Goal: Task Accomplishment & Management: Manage account settings

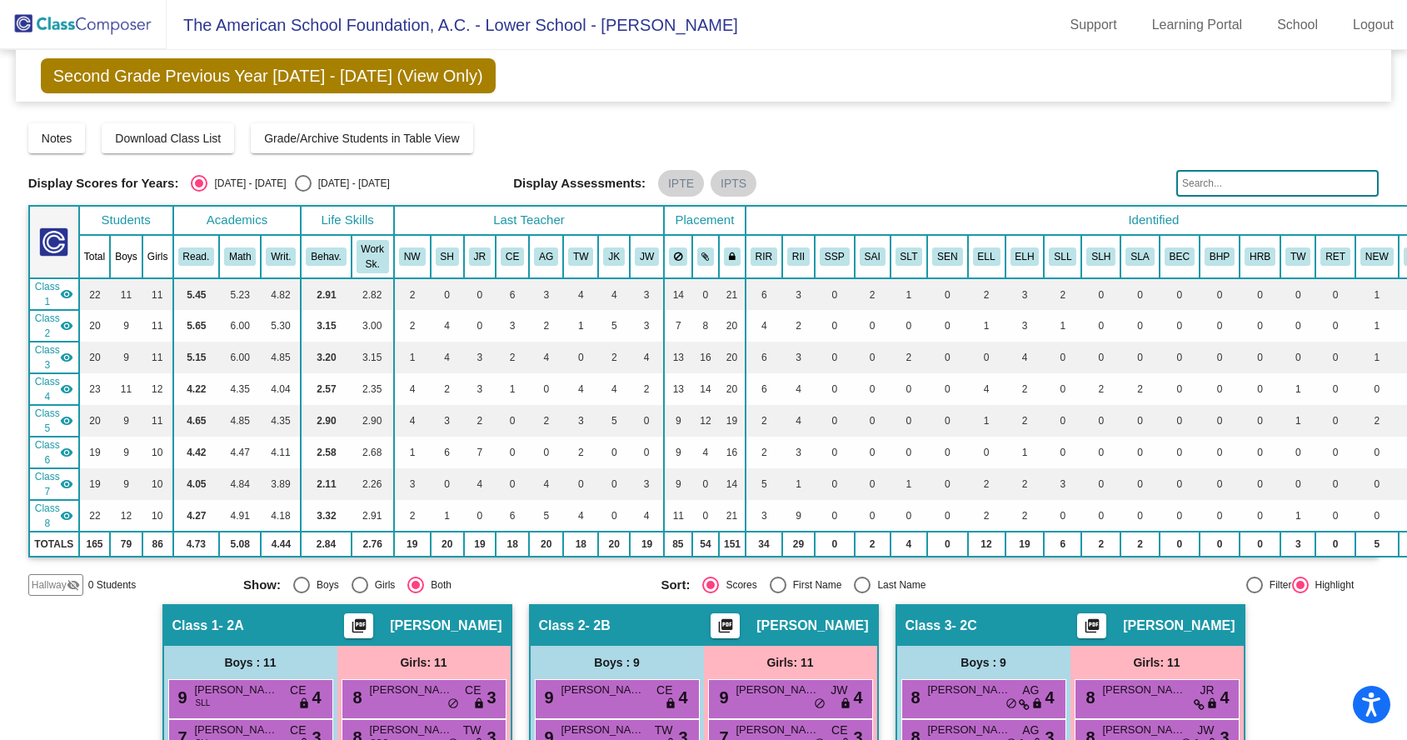
click at [62, 27] on img at bounding box center [83, 24] width 167 height 49
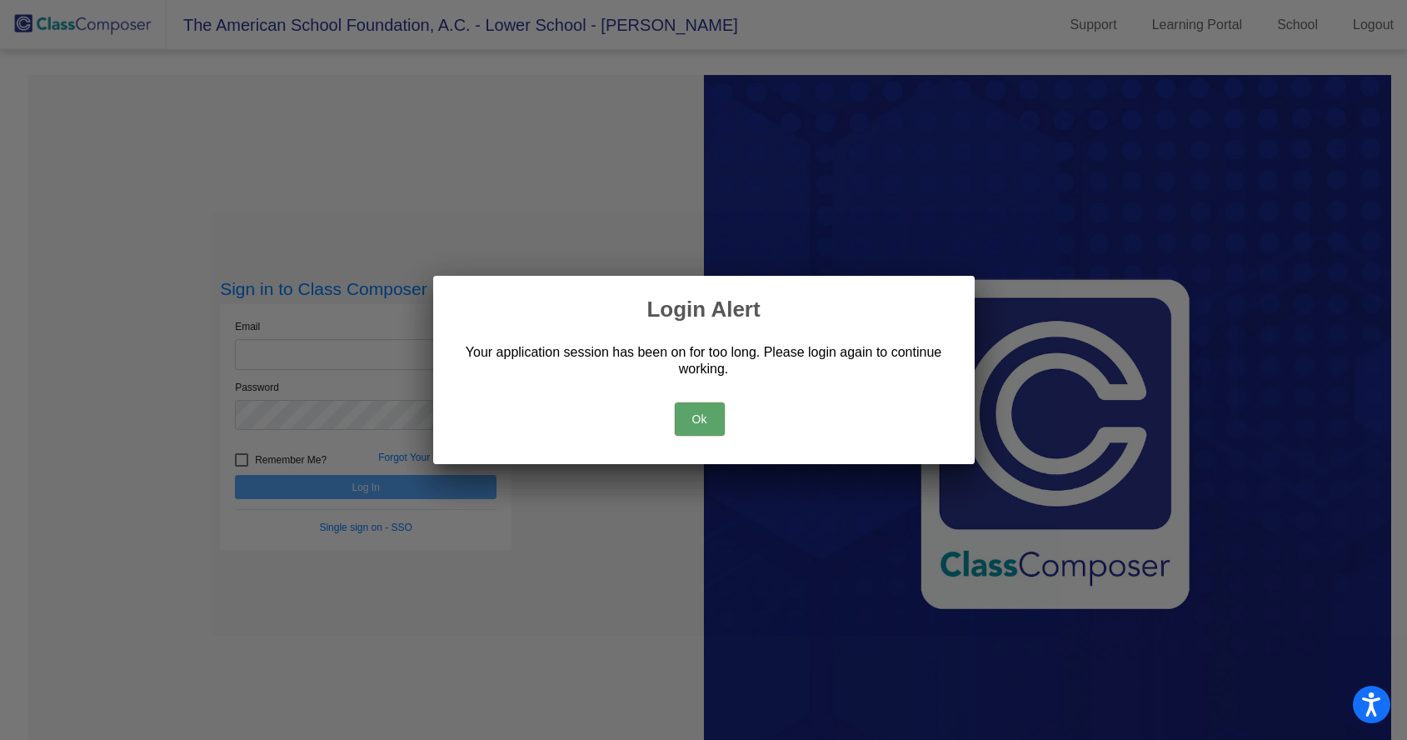
click at [711, 431] on button "Ok" at bounding box center [700, 418] width 50 height 33
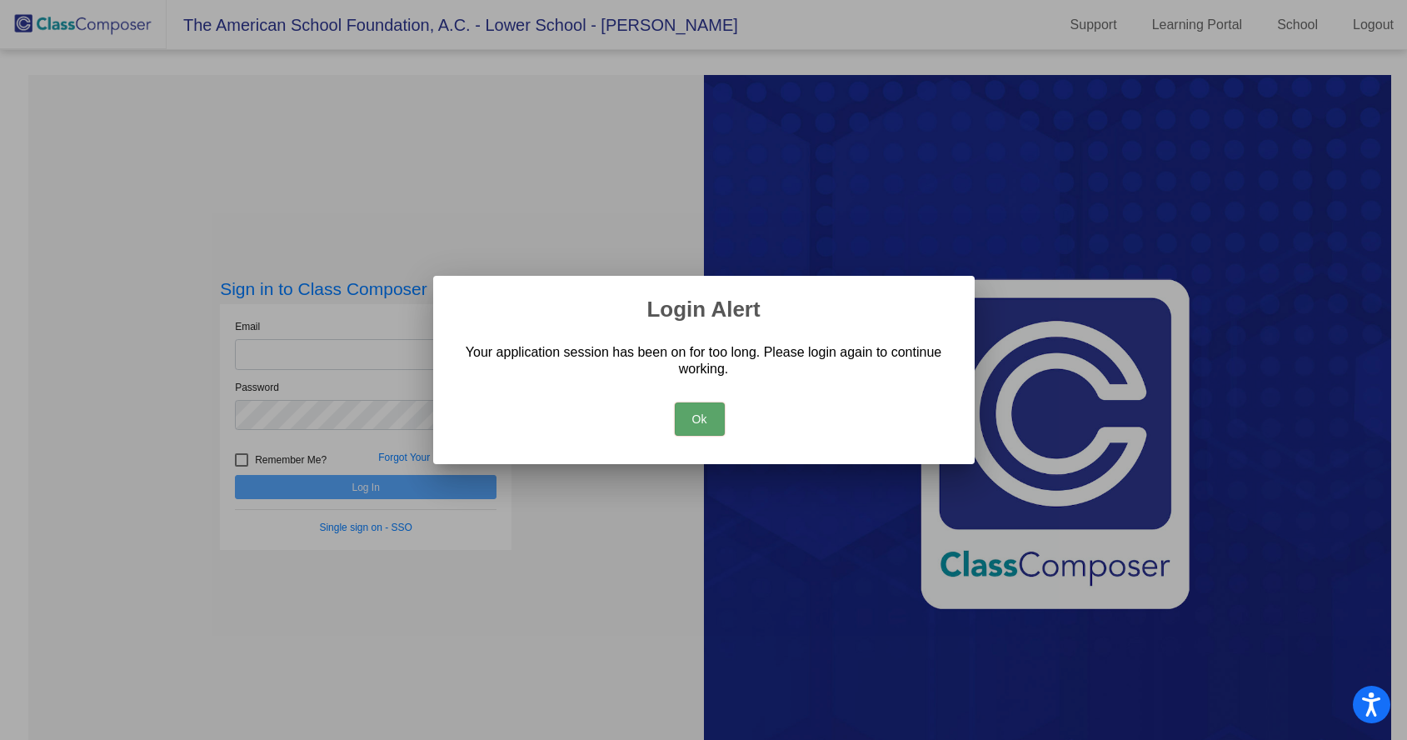
click at [708, 431] on button "Ok" at bounding box center [700, 418] width 50 height 33
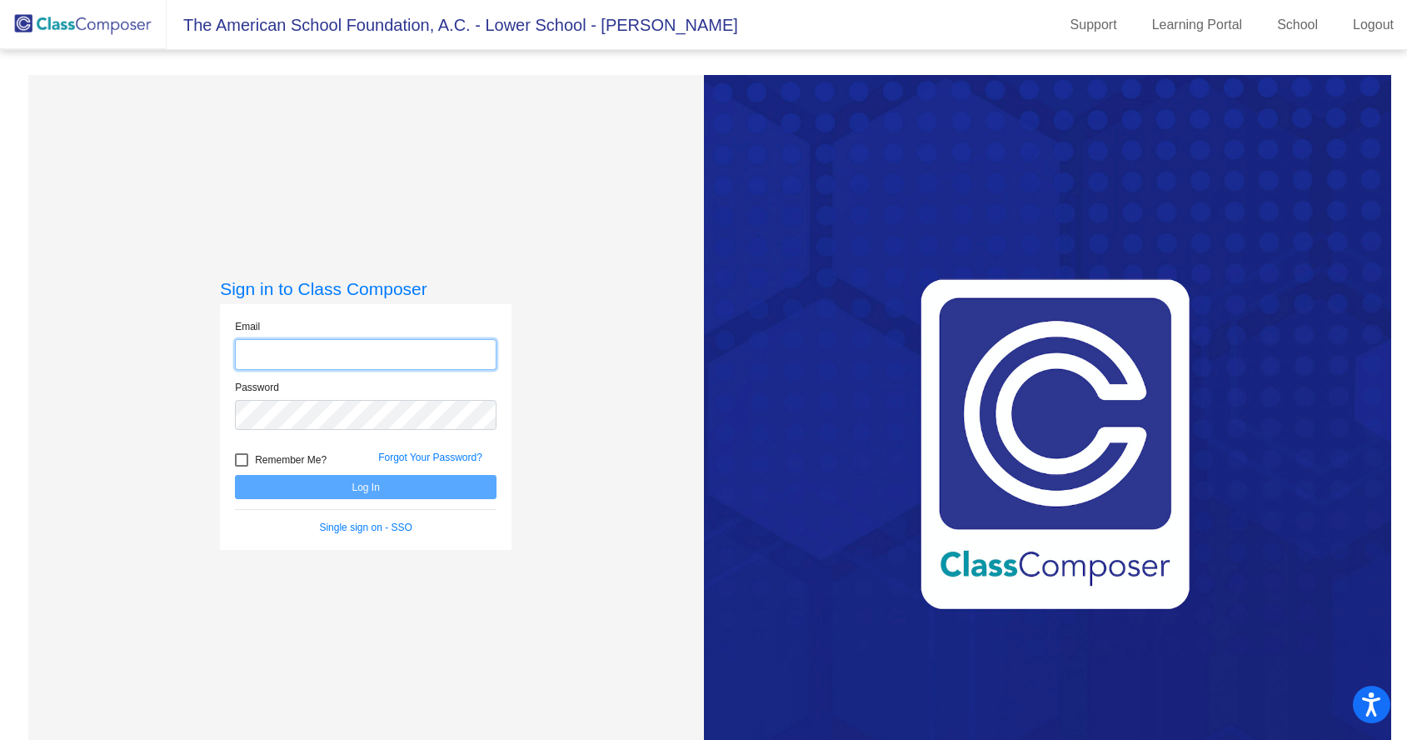
click at [440, 351] on input "email" at bounding box center [366, 354] width 262 height 31
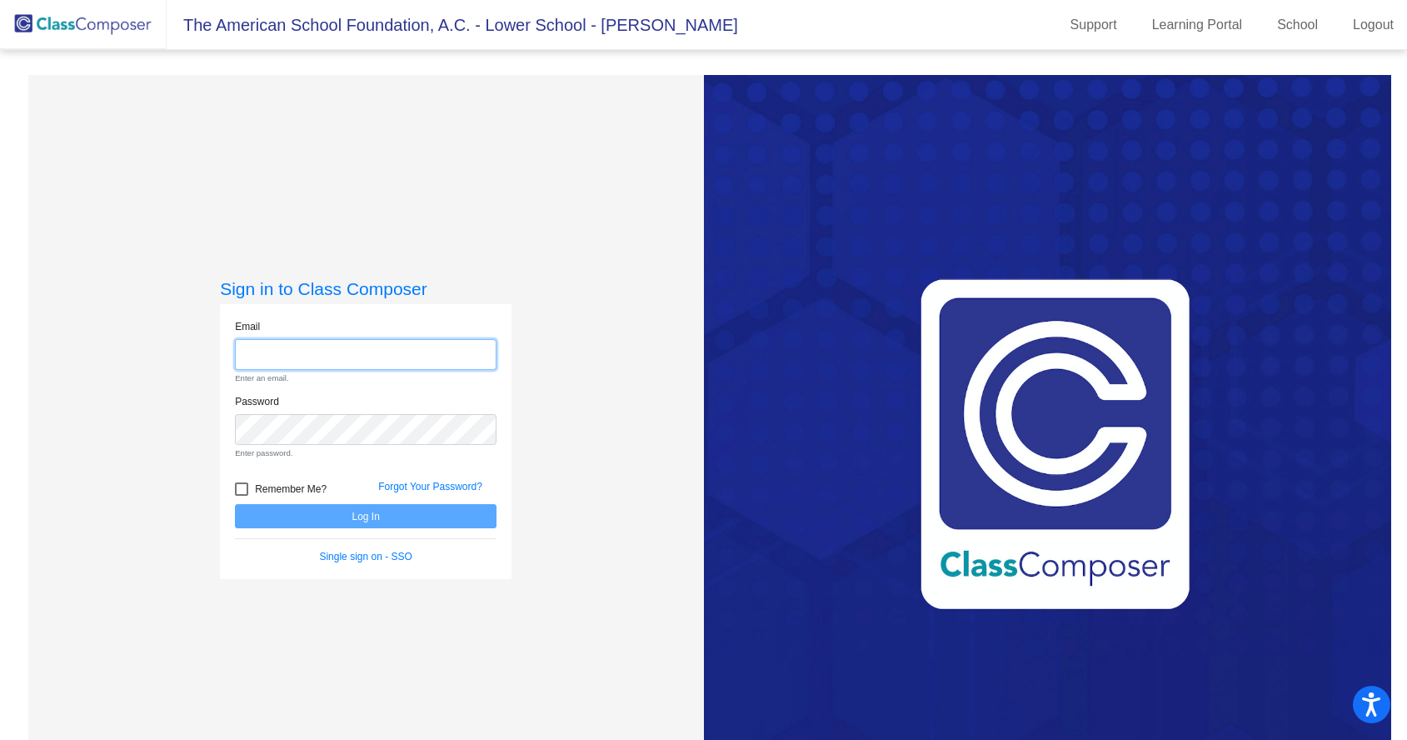
type input "[EMAIL_ADDRESS][DOMAIN_NAME]"
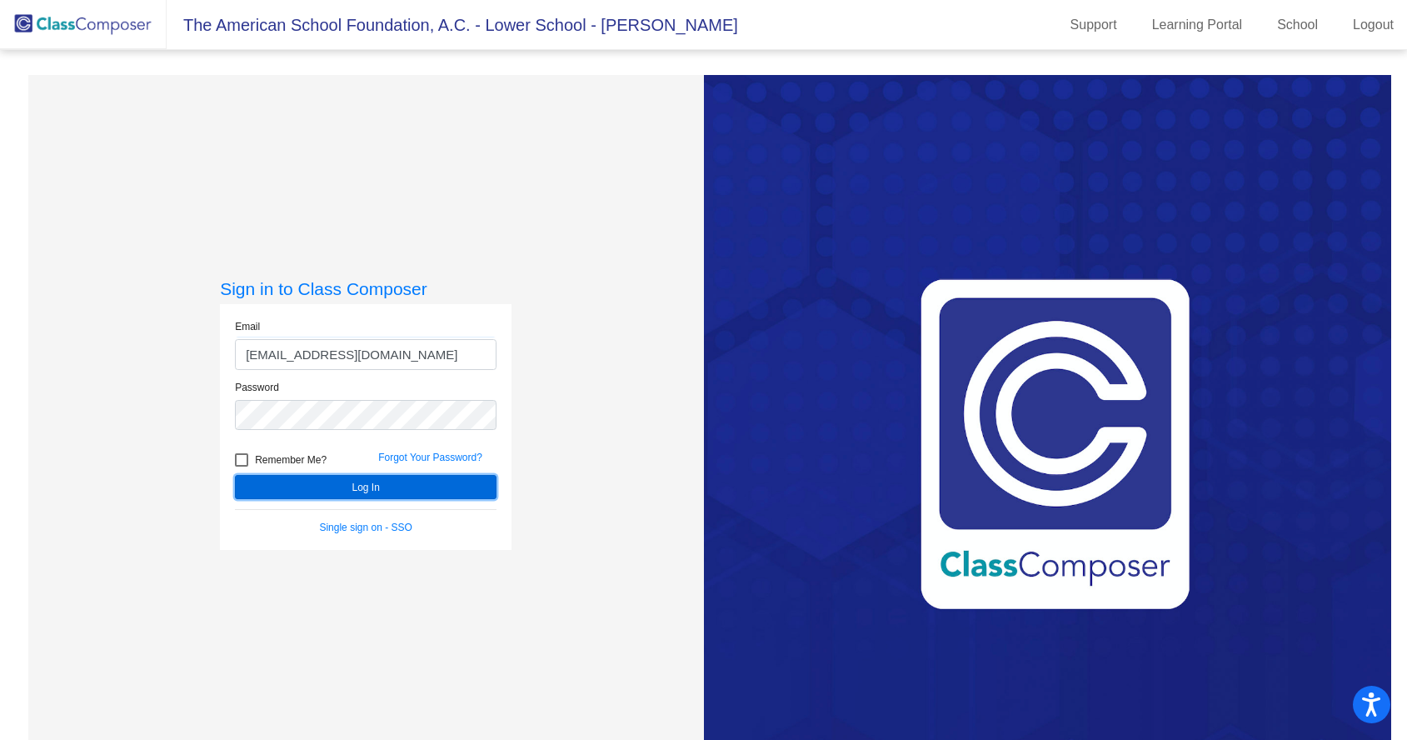
click at [407, 490] on button "Log In" at bounding box center [366, 487] width 262 height 24
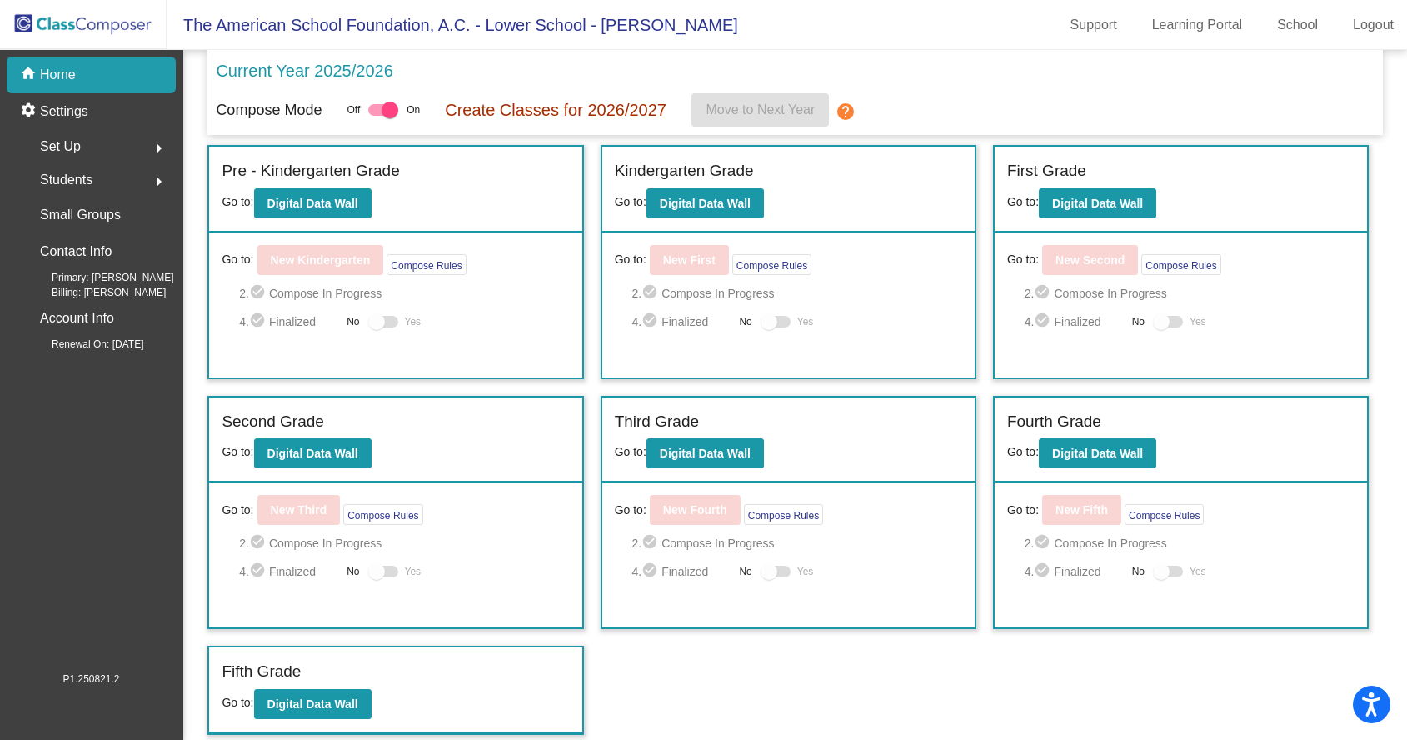
click at [77, 156] on span "Set Up" at bounding box center [60, 146] width 41 height 23
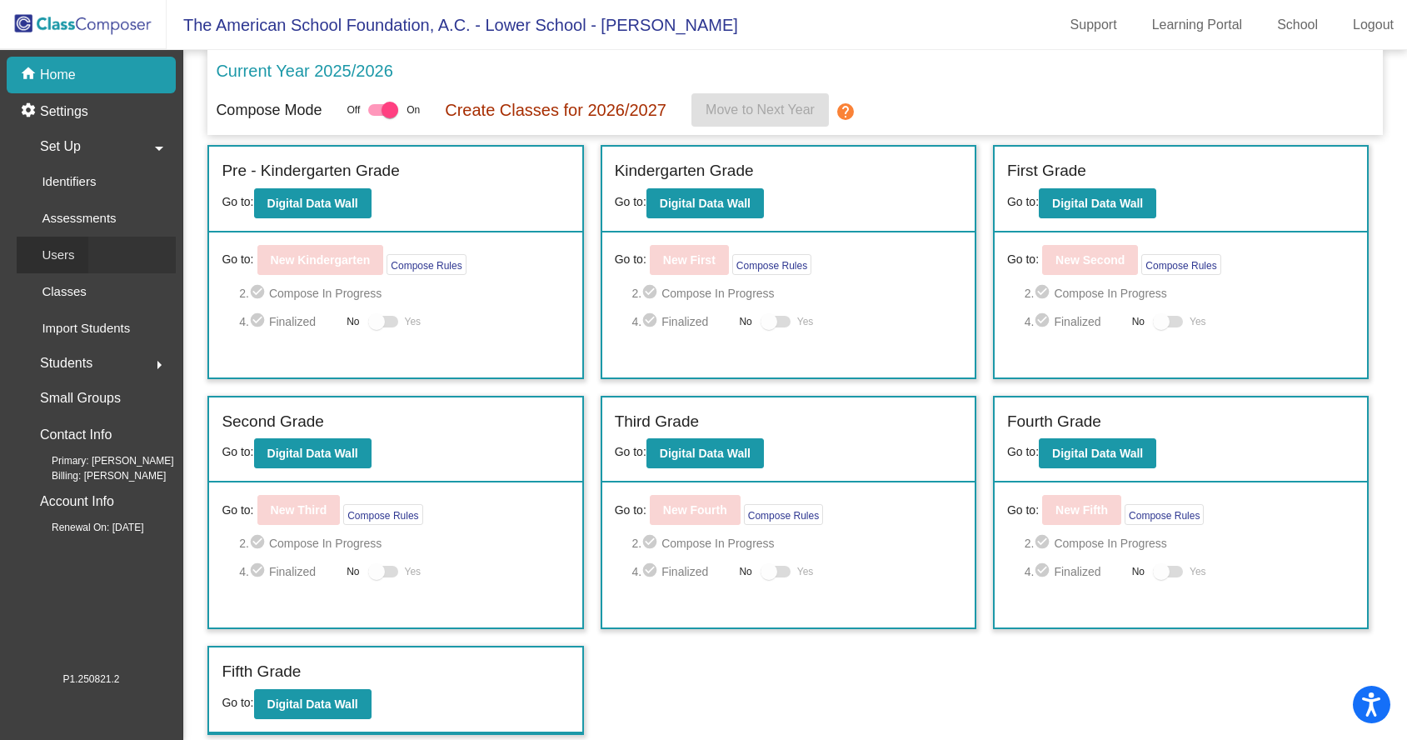
click at [67, 257] on p "Users" at bounding box center [58, 255] width 32 height 20
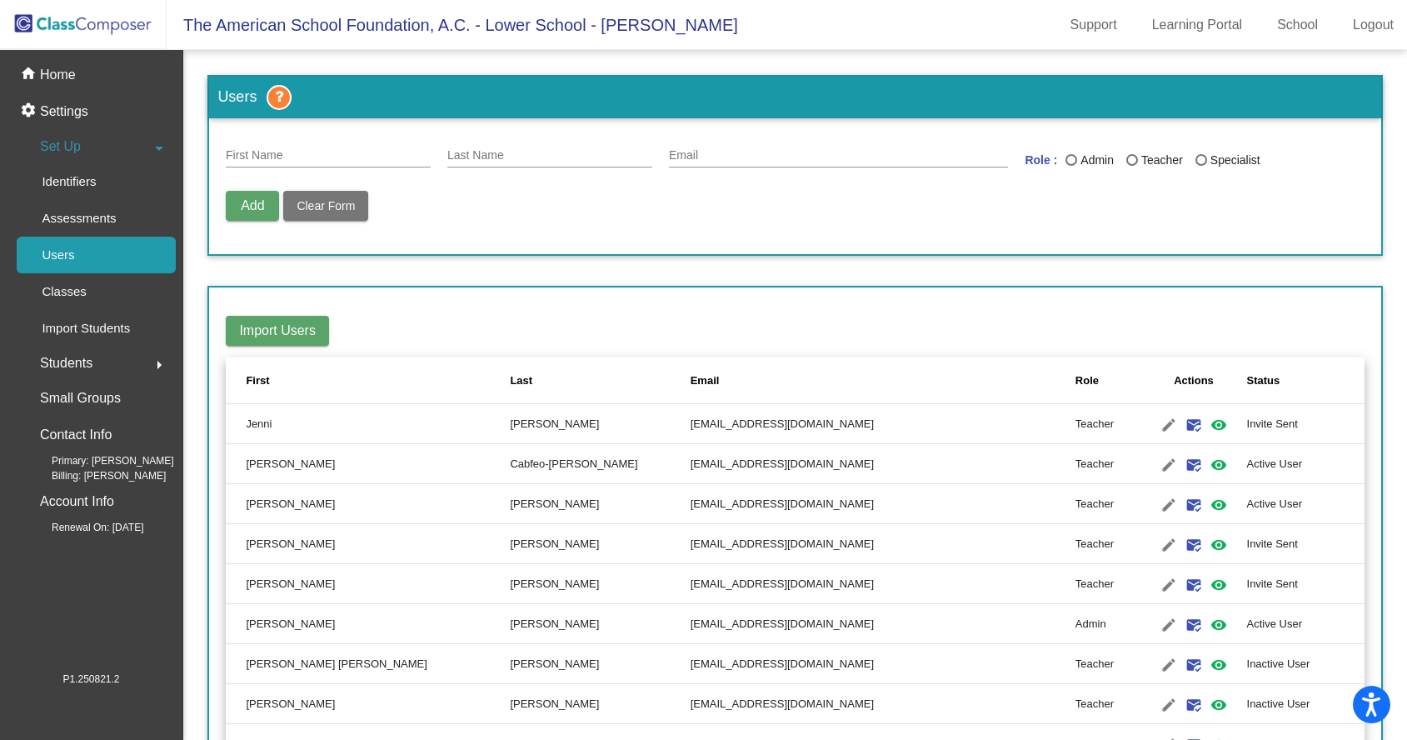
scroll to position [669, 0]
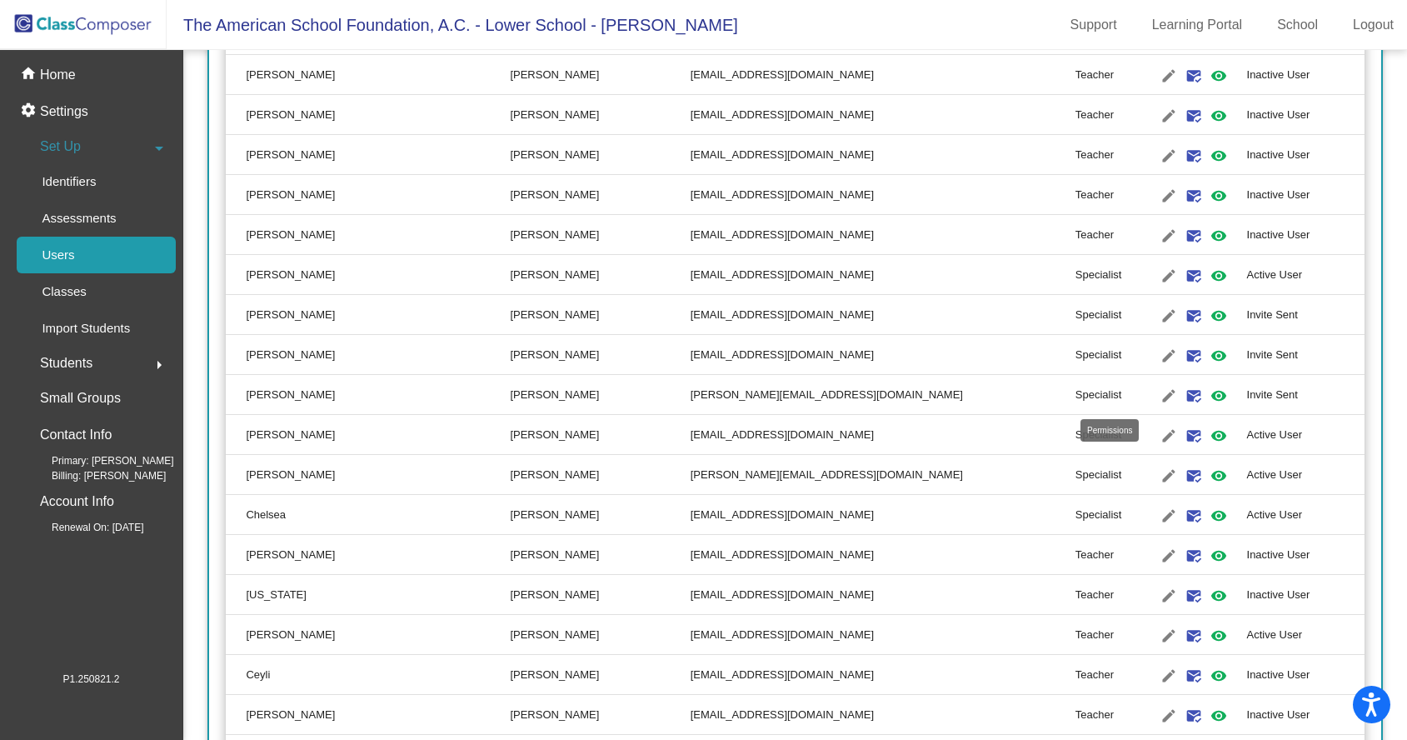
click at [1209, 395] on mat-icon "visibility" at bounding box center [1219, 396] width 20 height 20
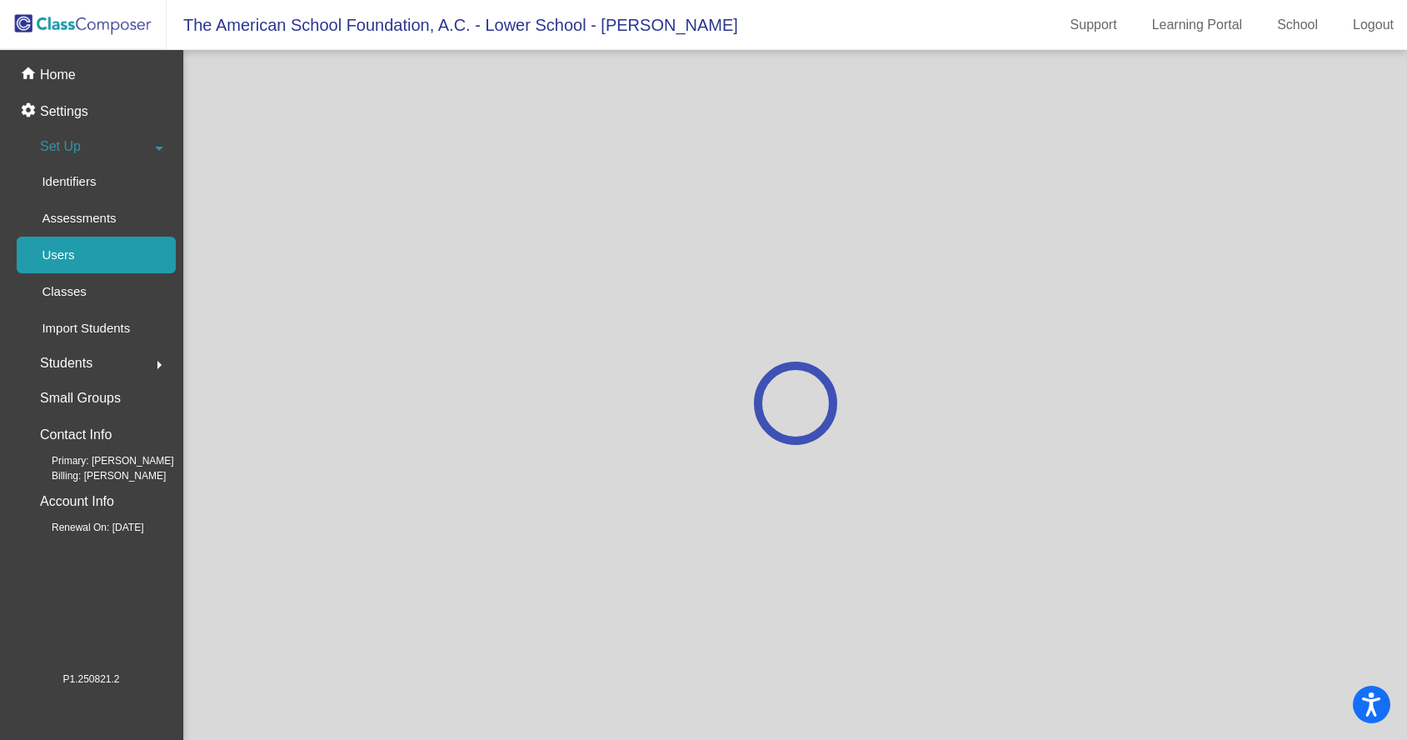
scroll to position [0, 0]
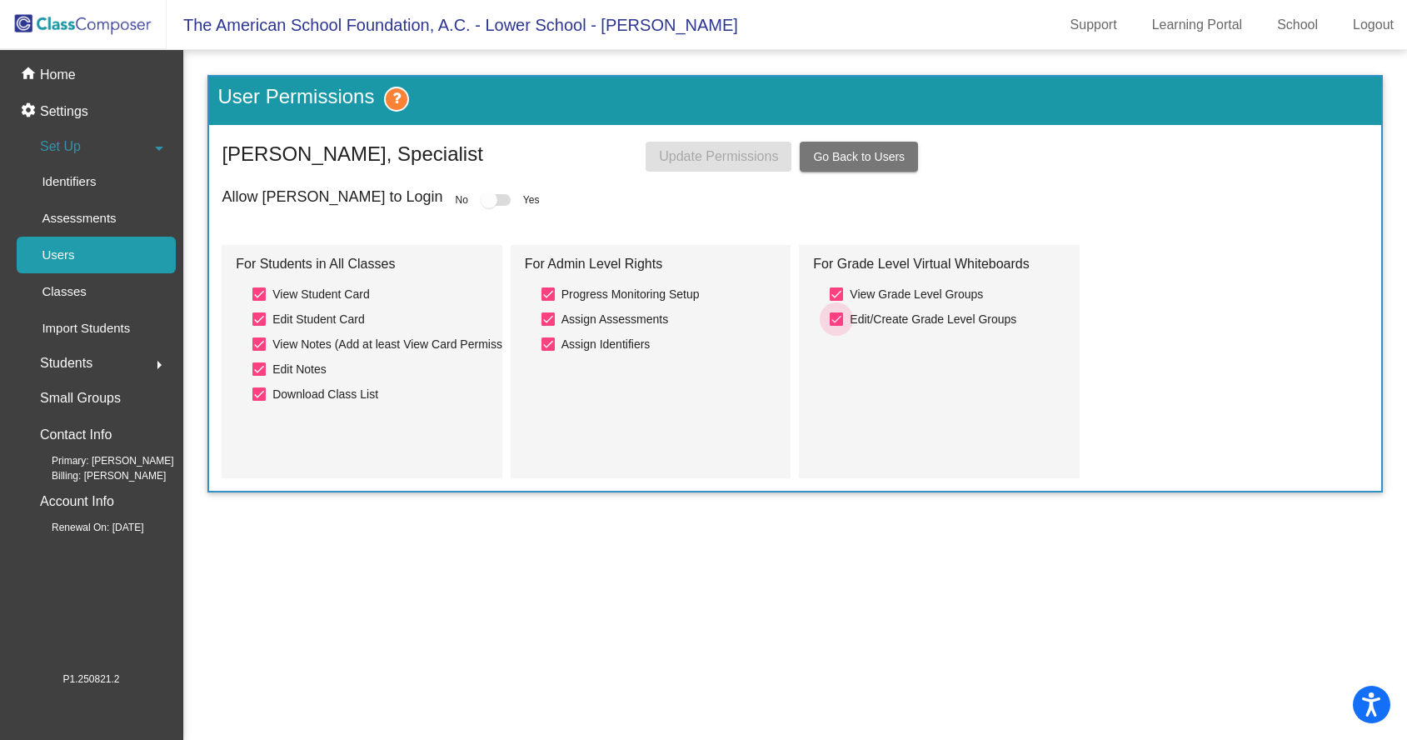
click at [833, 319] on div at bounding box center [836, 318] width 13 height 13
click at [835, 326] on input "Edit/Create Grade Level Groups" at bounding box center [835, 326] width 1 height 1
checkbox input "false"
click at [550, 347] on div at bounding box center [547, 343] width 13 height 13
click at [548, 351] on input "Assign Identifiers" at bounding box center [547, 351] width 1 height 1
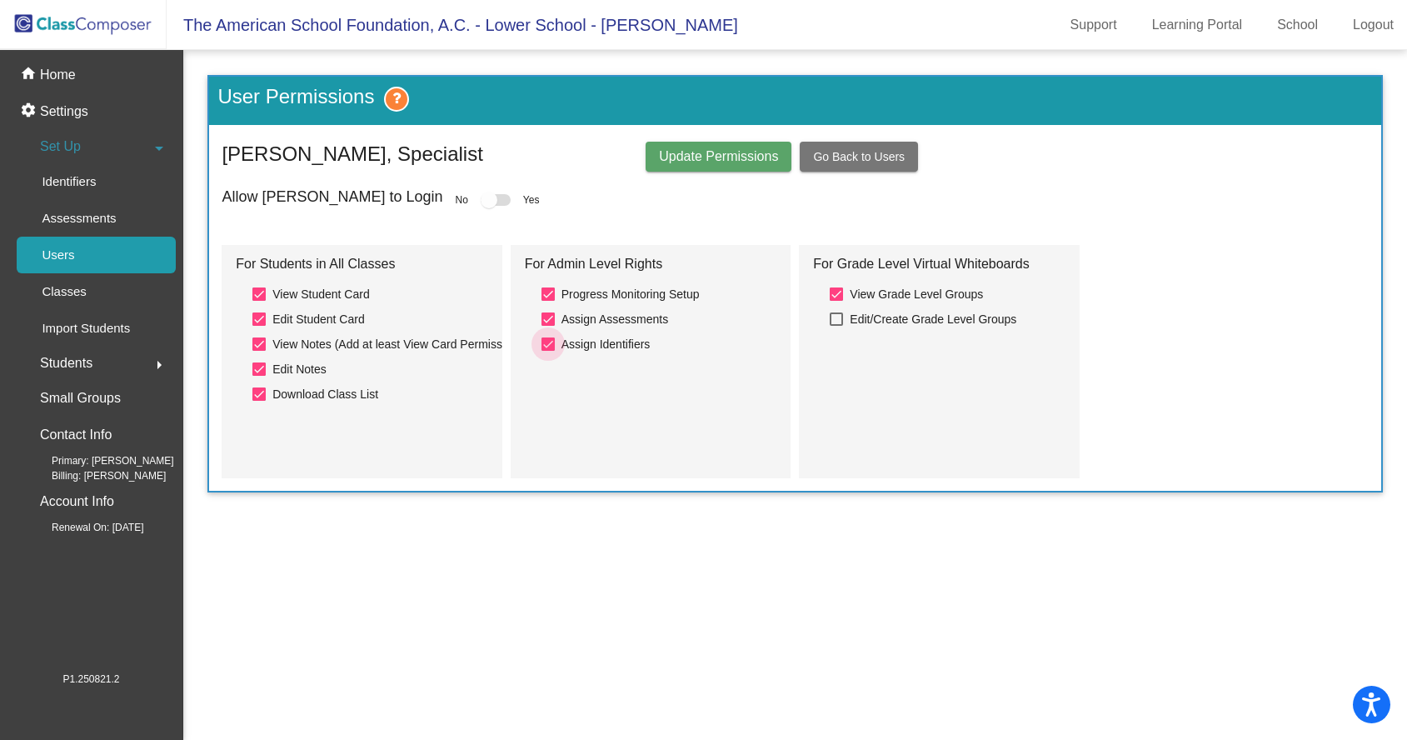
checkbox input "false"
click at [549, 314] on div at bounding box center [547, 318] width 13 height 13
click at [548, 326] on input "Assign Assessments" at bounding box center [547, 326] width 1 height 1
checkbox input "false"
click at [550, 296] on div at bounding box center [547, 293] width 13 height 13
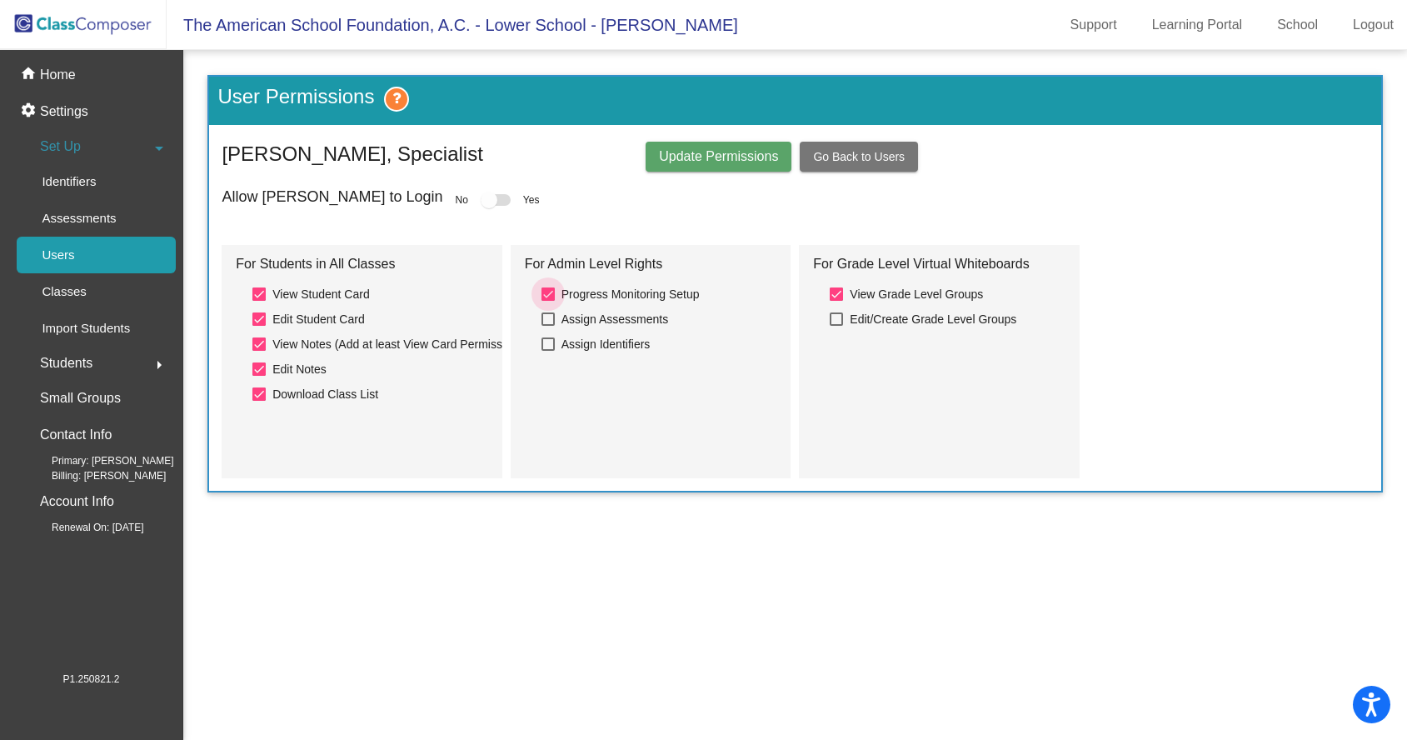
click at [548, 301] on input "Progress Monitoring Setup" at bounding box center [547, 301] width 1 height 1
checkbox input "false"
click at [481, 202] on div at bounding box center [489, 200] width 17 height 17
click at [673, 155] on span "Update Permissions" at bounding box center [718, 156] width 119 height 14
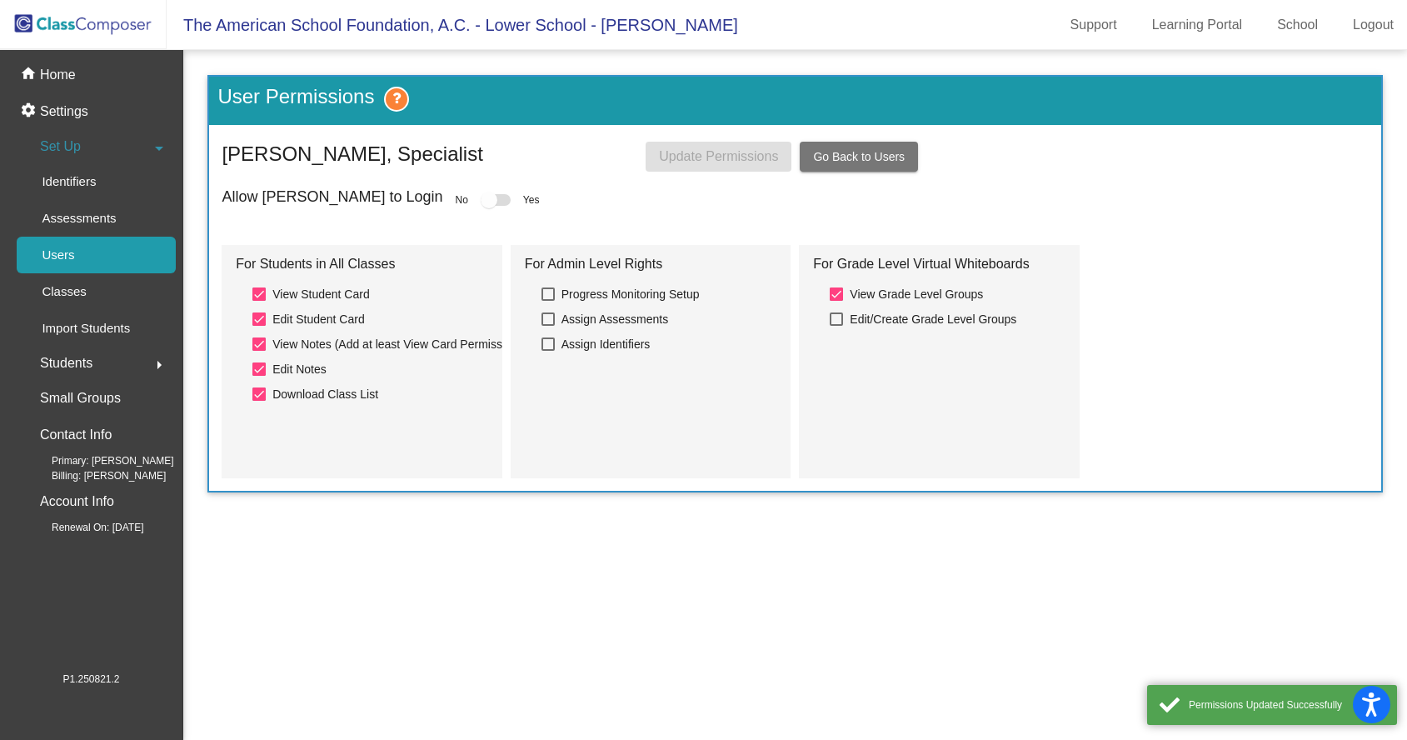
click at [481, 202] on div at bounding box center [489, 200] width 17 height 17
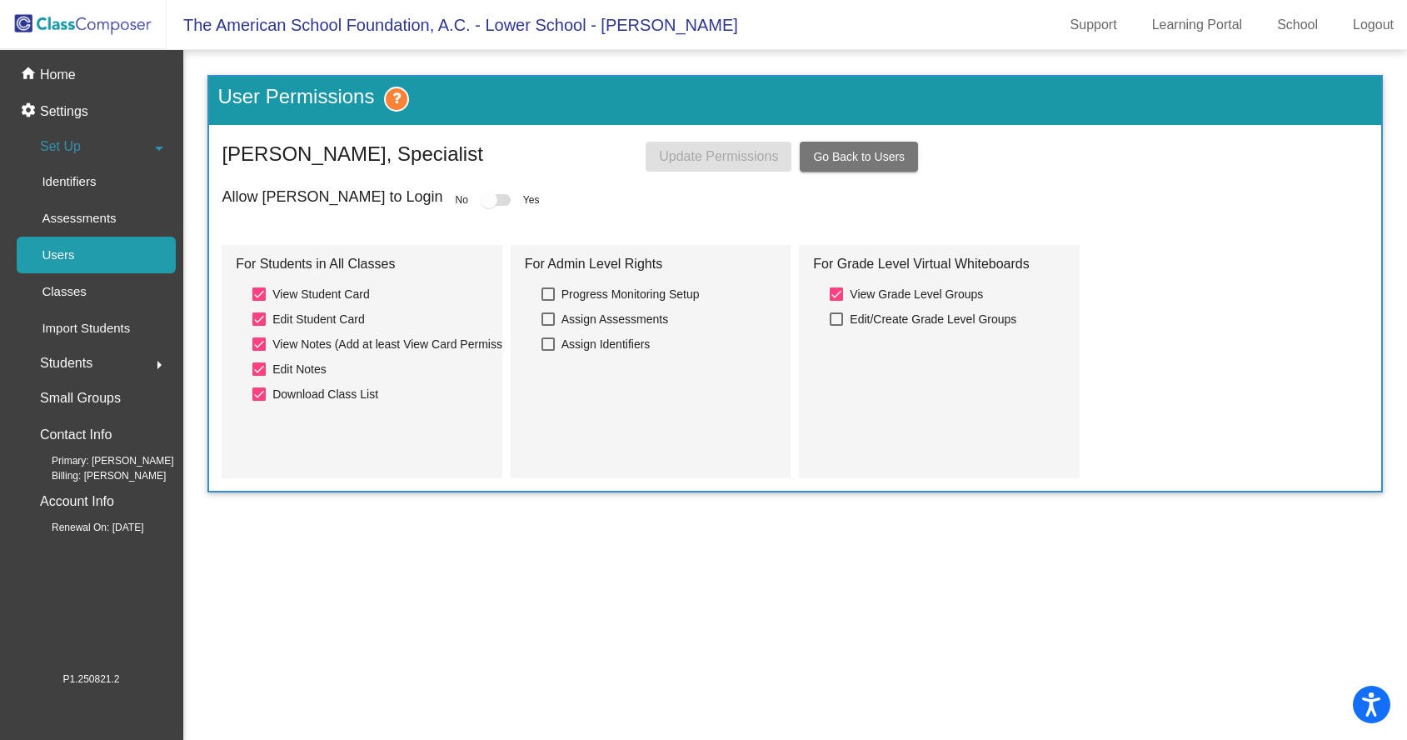
click at [481, 202] on div at bounding box center [489, 200] width 17 height 17
click at [481, 197] on div at bounding box center [489, 200] width 17 height 17
click at [810, 167] on button "Go Back to Users" at bounding box center [859, 157] width 118 height 30
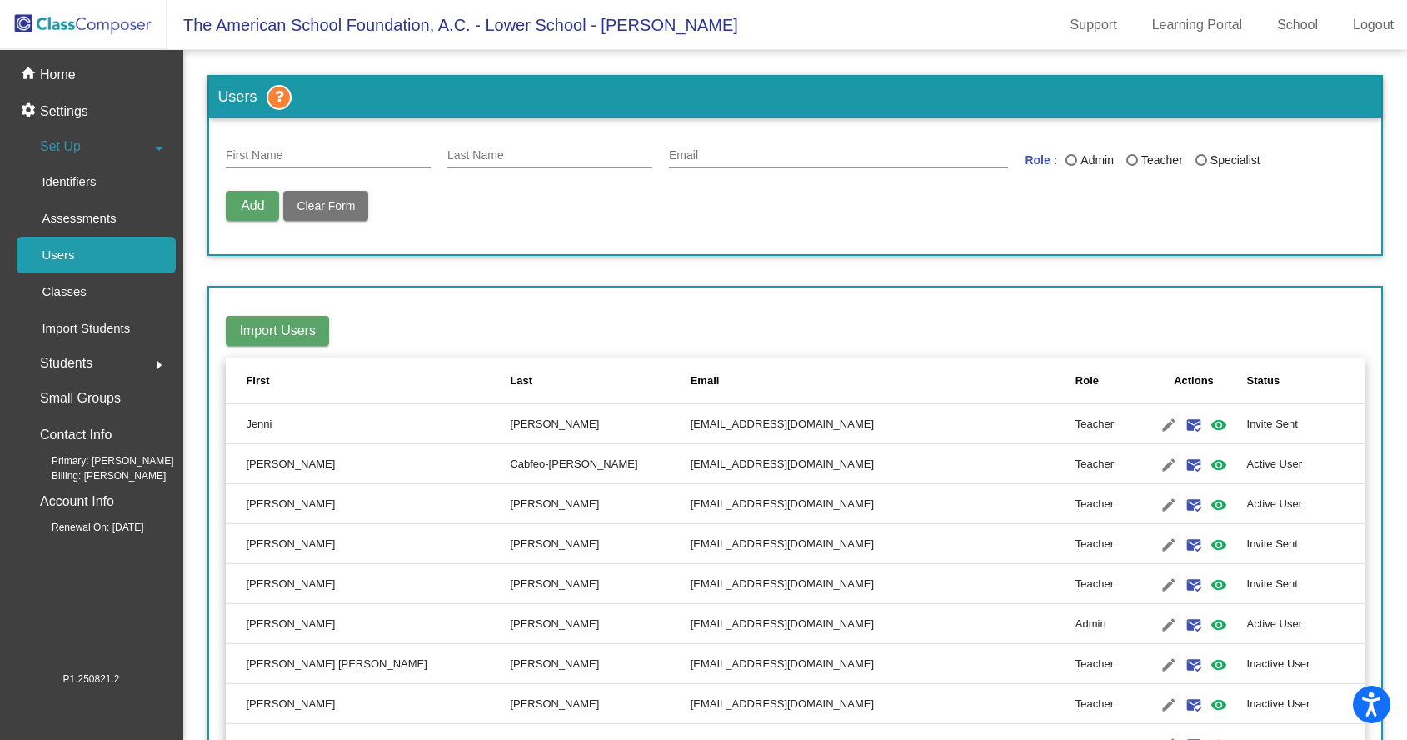
scroll to position [669, 0]
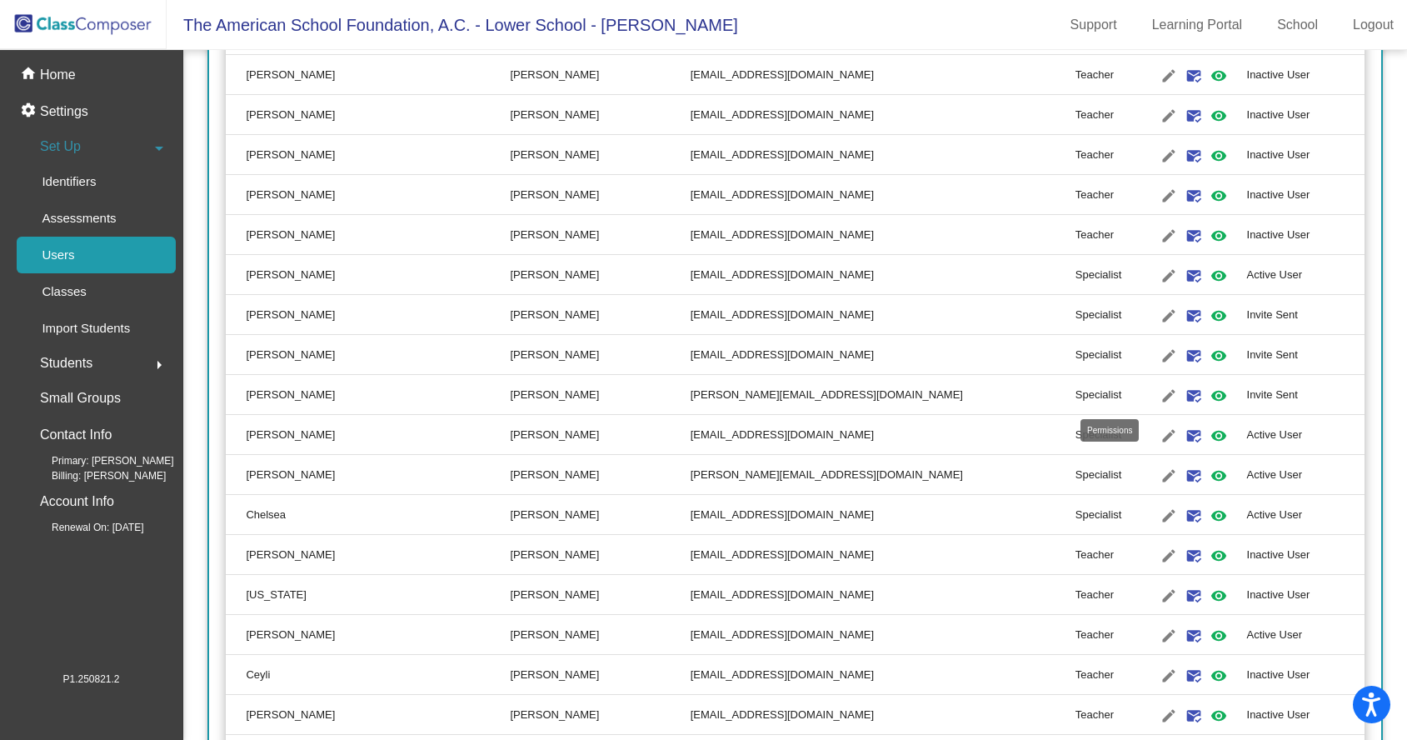
click at [1209, 396] on mat-icon "visibility" at bounding box center [1219, 396] width 20 height 20
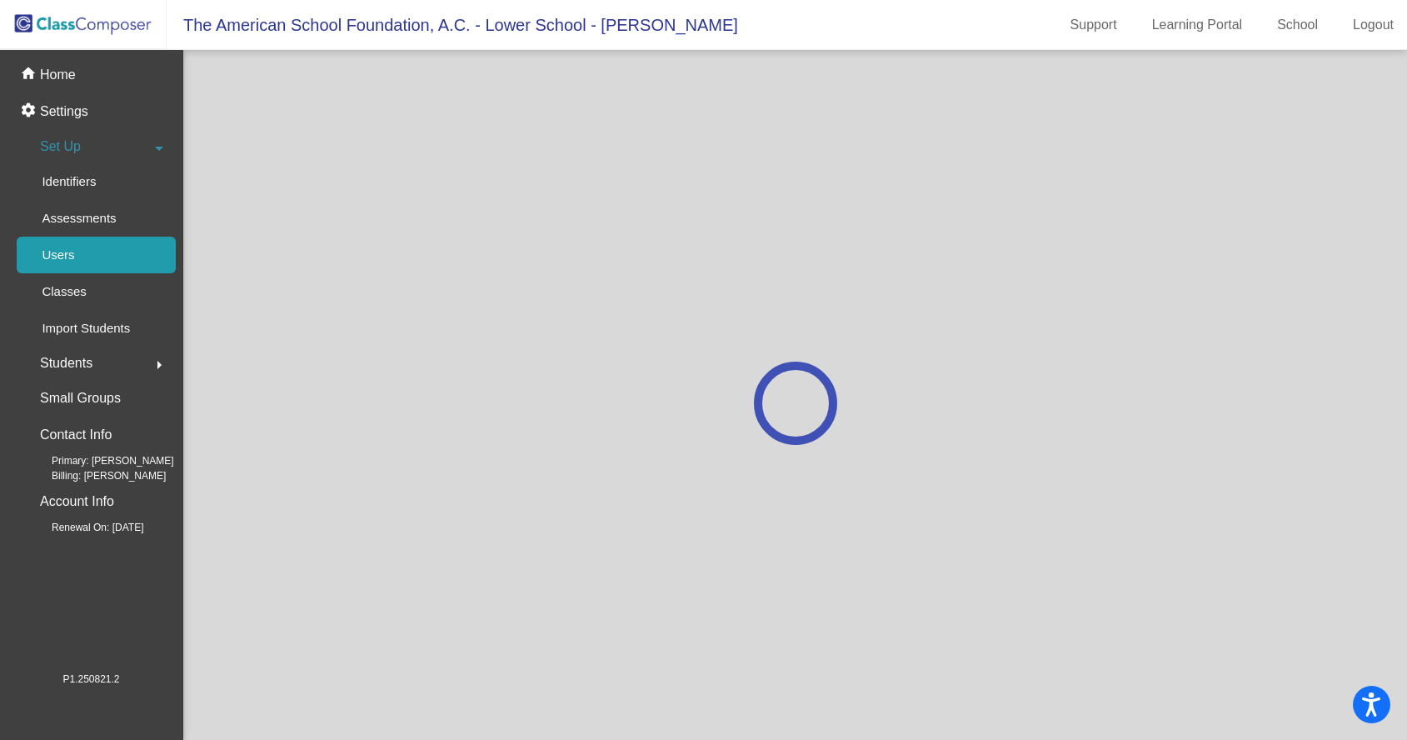
scroll to position [0, 0]
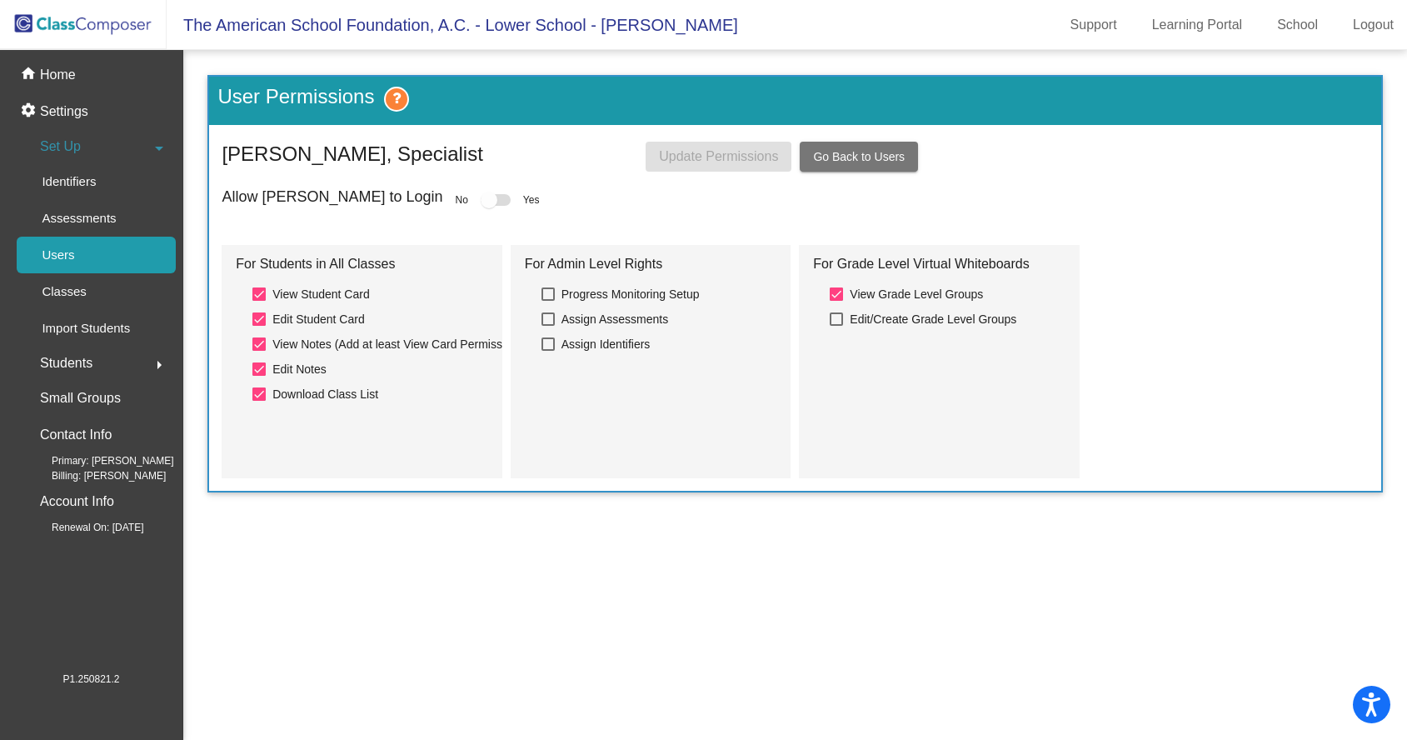
click at [481, 204] on div at bounding box center [496, 200] width 30 height 12
